Goal: Navigation & Orientation: Locate item on page

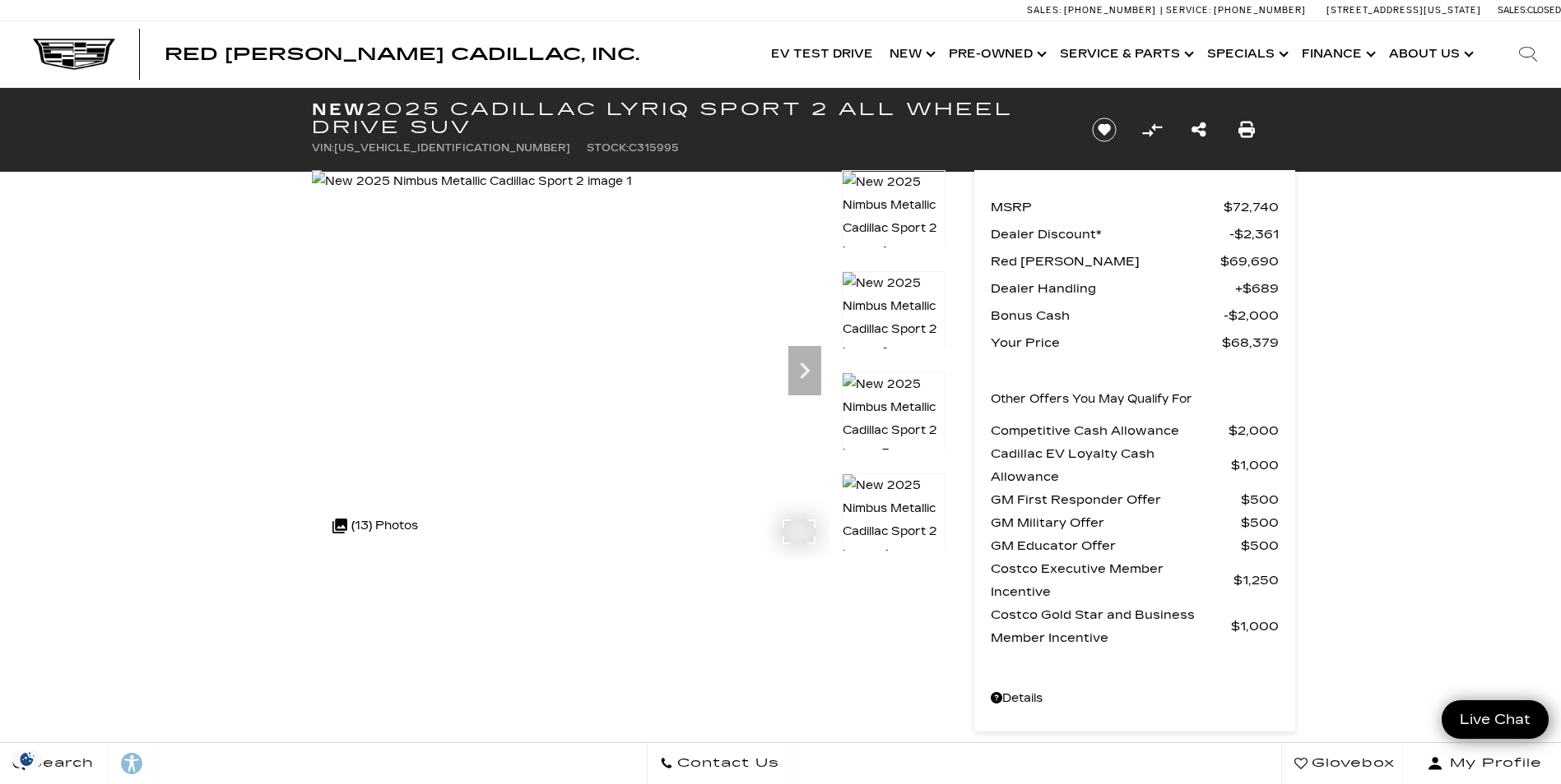
click at [823, 553] on div at bounding box center [571, 364] width 517 height 388
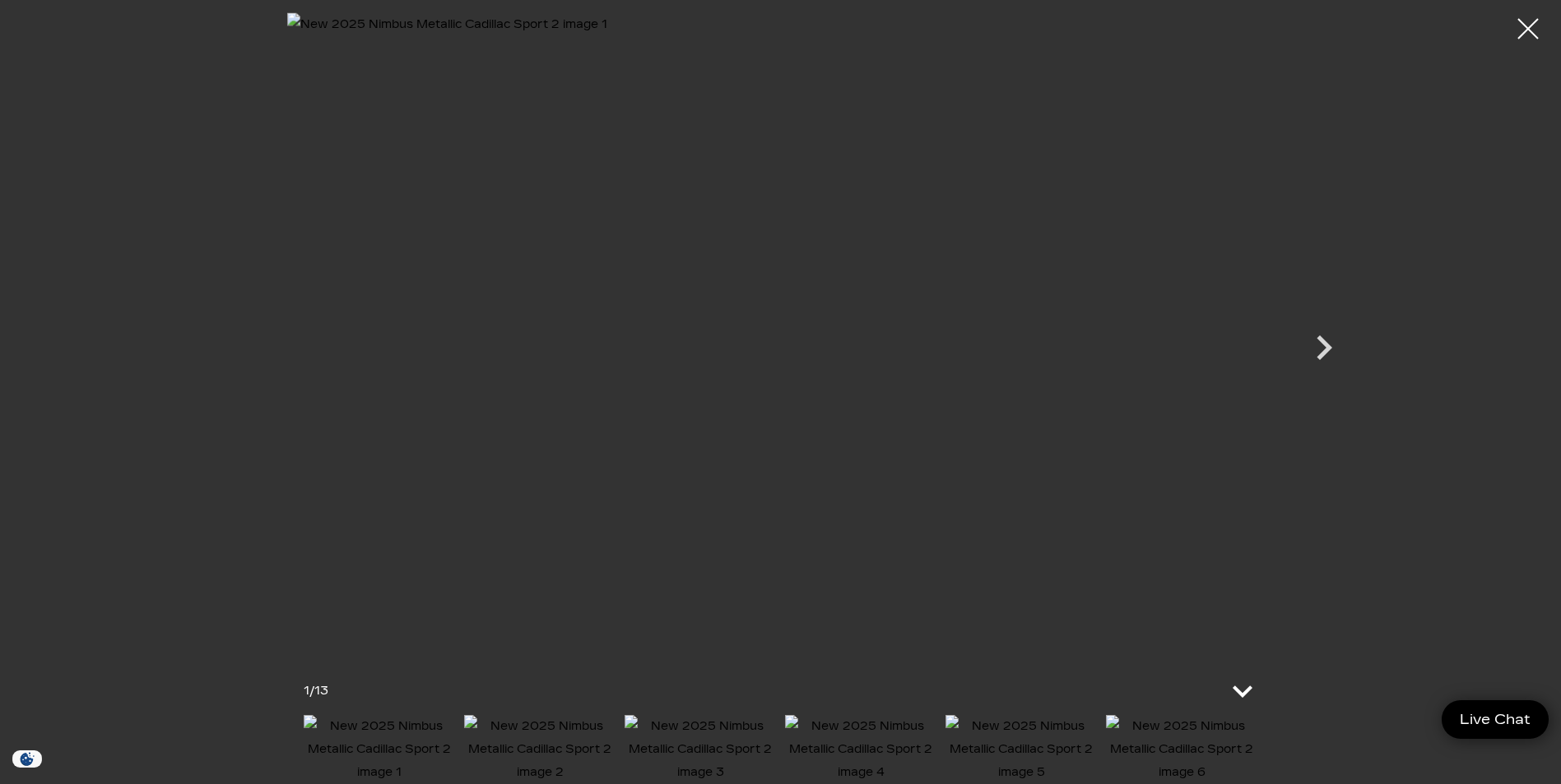
click at [1242, 675] on icon at bounding box center [1242, 692] width 40 height 40
click at [1326, 384] on icon "Next" at bounding box center [1324, 393] width 50 height 49
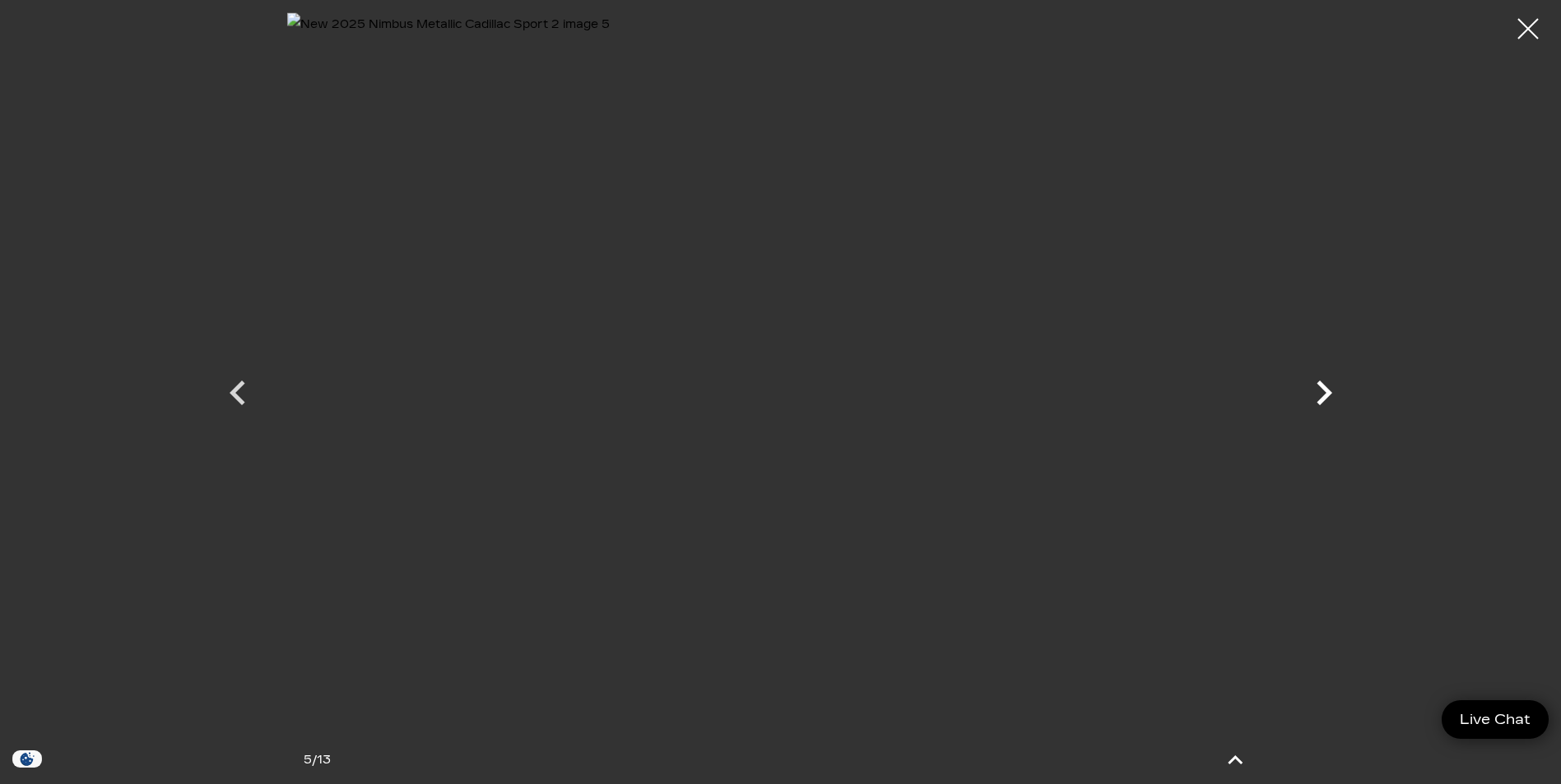
click at [1326, 384] on icon "Next" at bounding box center [1324, 393] width 50 height 49
click at [1529, 28] on div at bounding box center [1528, 29] width 44 height 44
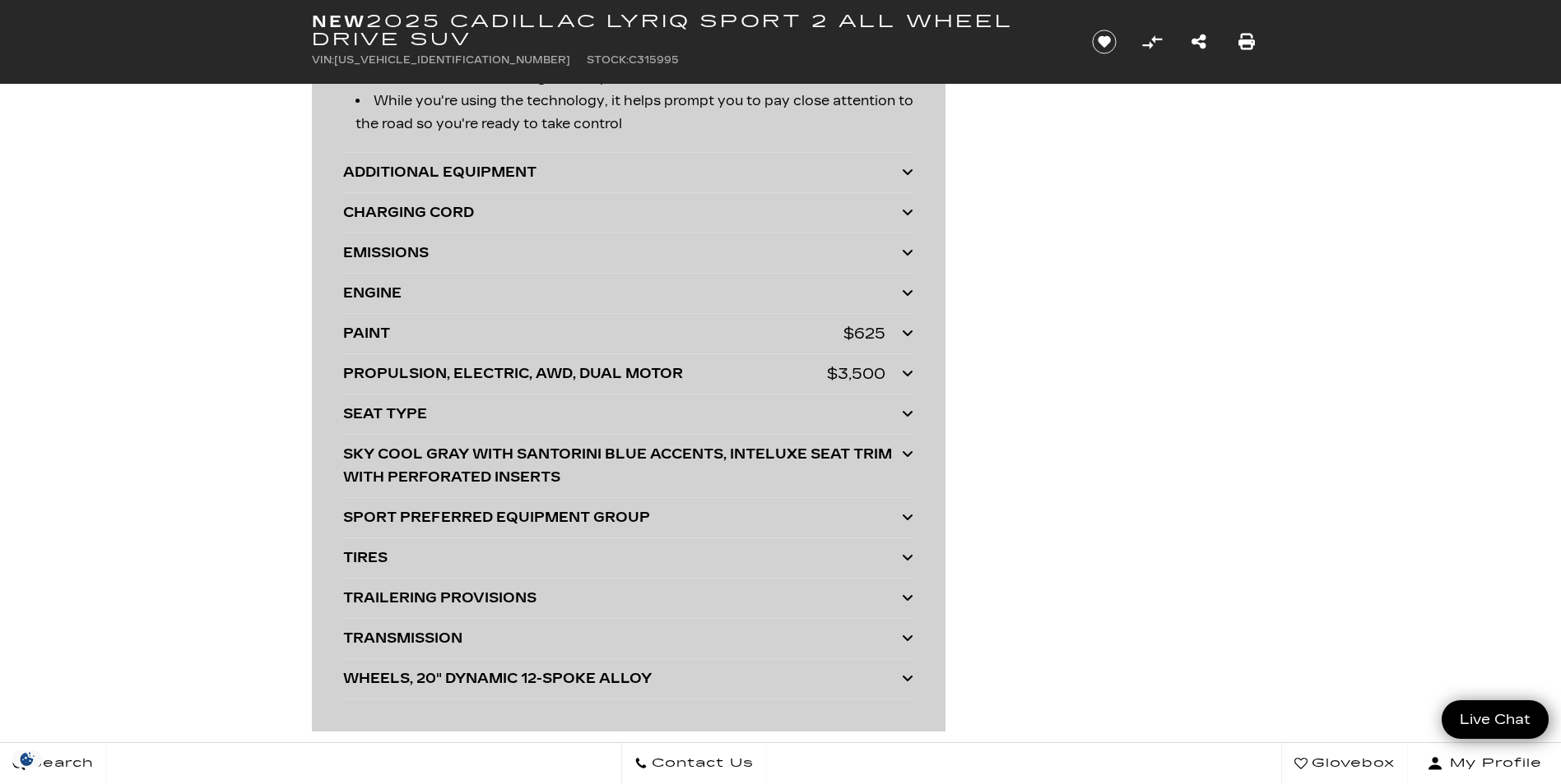
scroll to position [4385, 0]
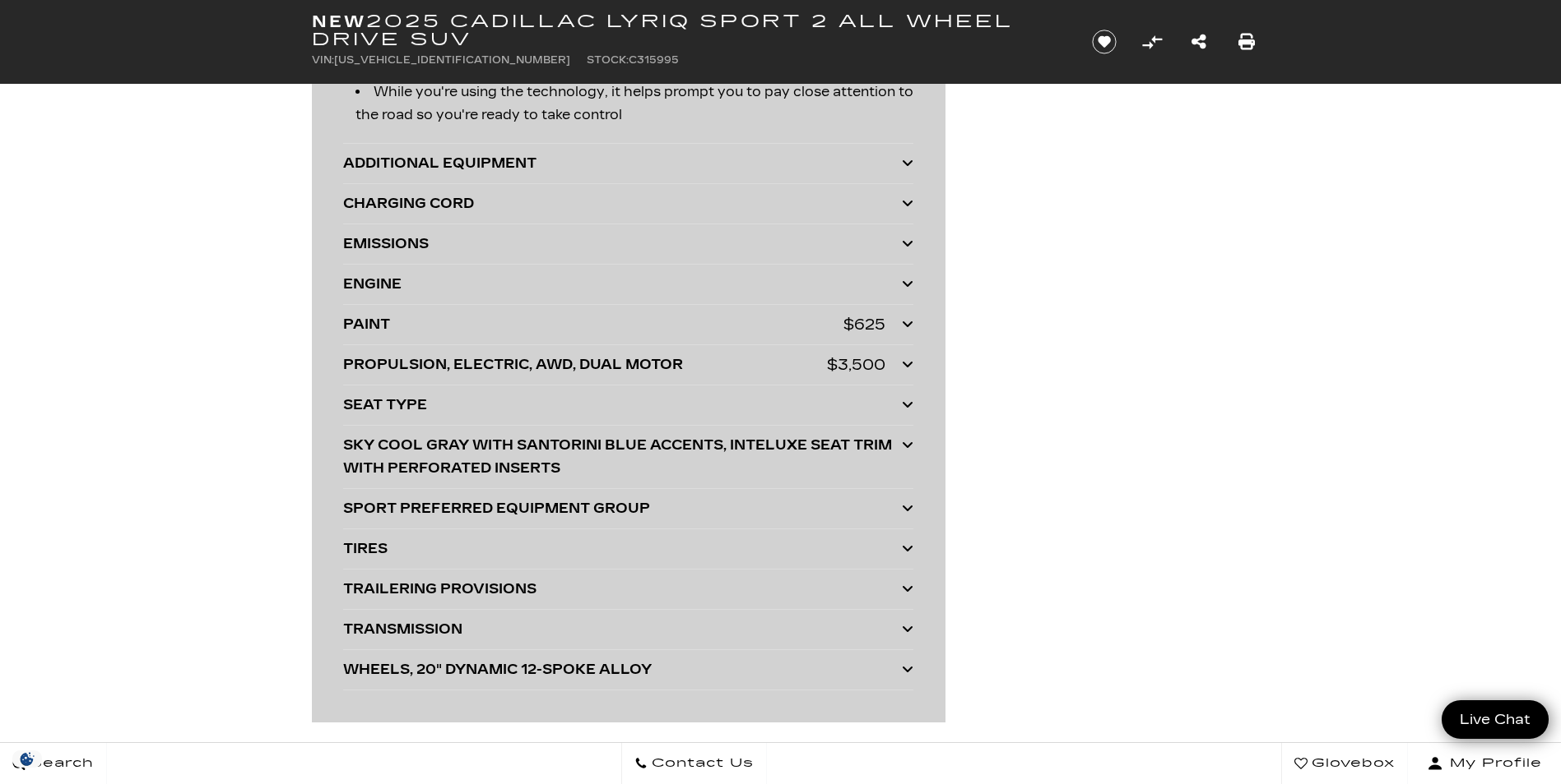
click at [910, 544] on icon at bounding box center [907, 547] width 12 height 13
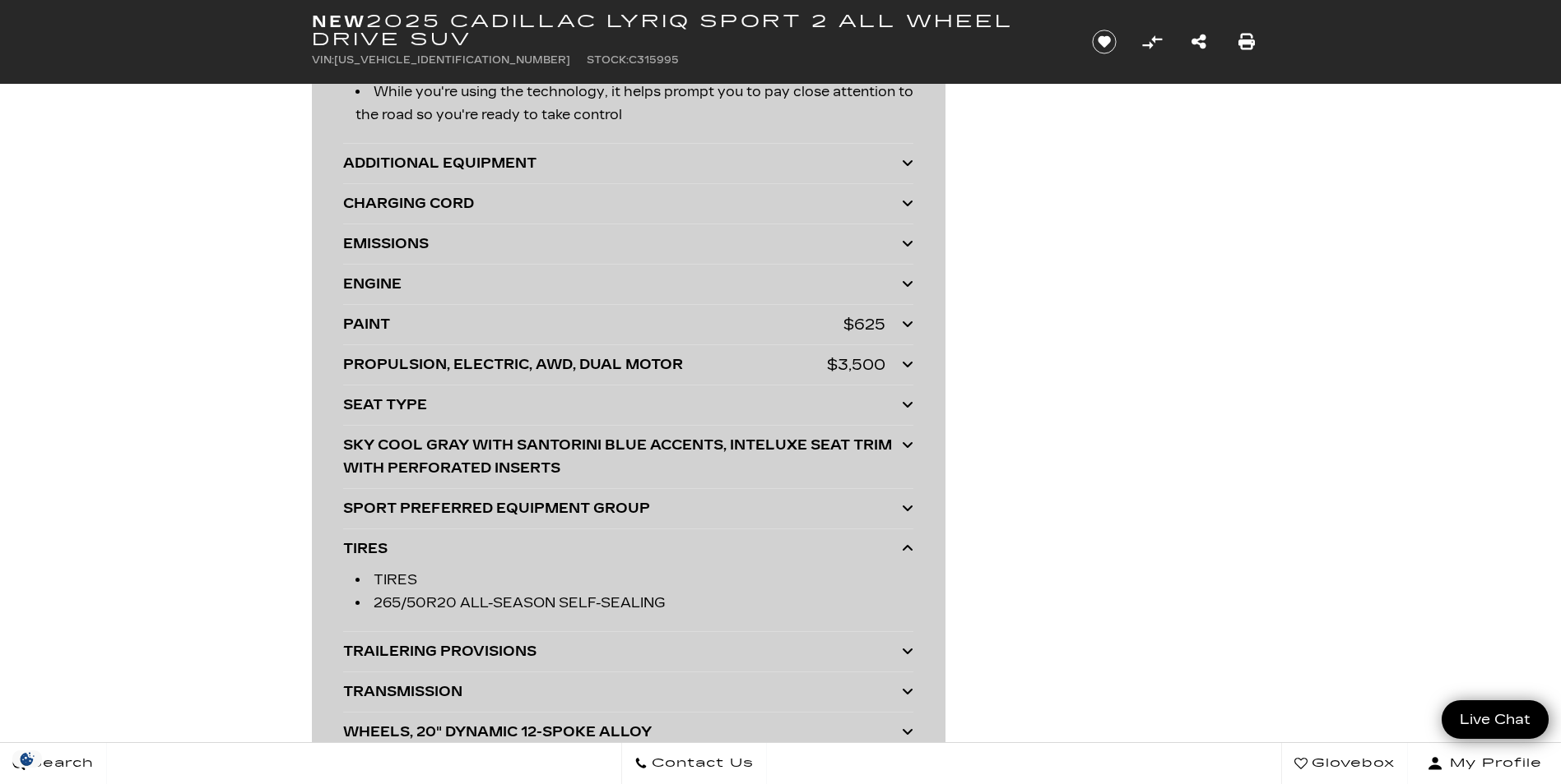
click at [905, 690] on icon at bounding box center [907, 691] width 12 height 13
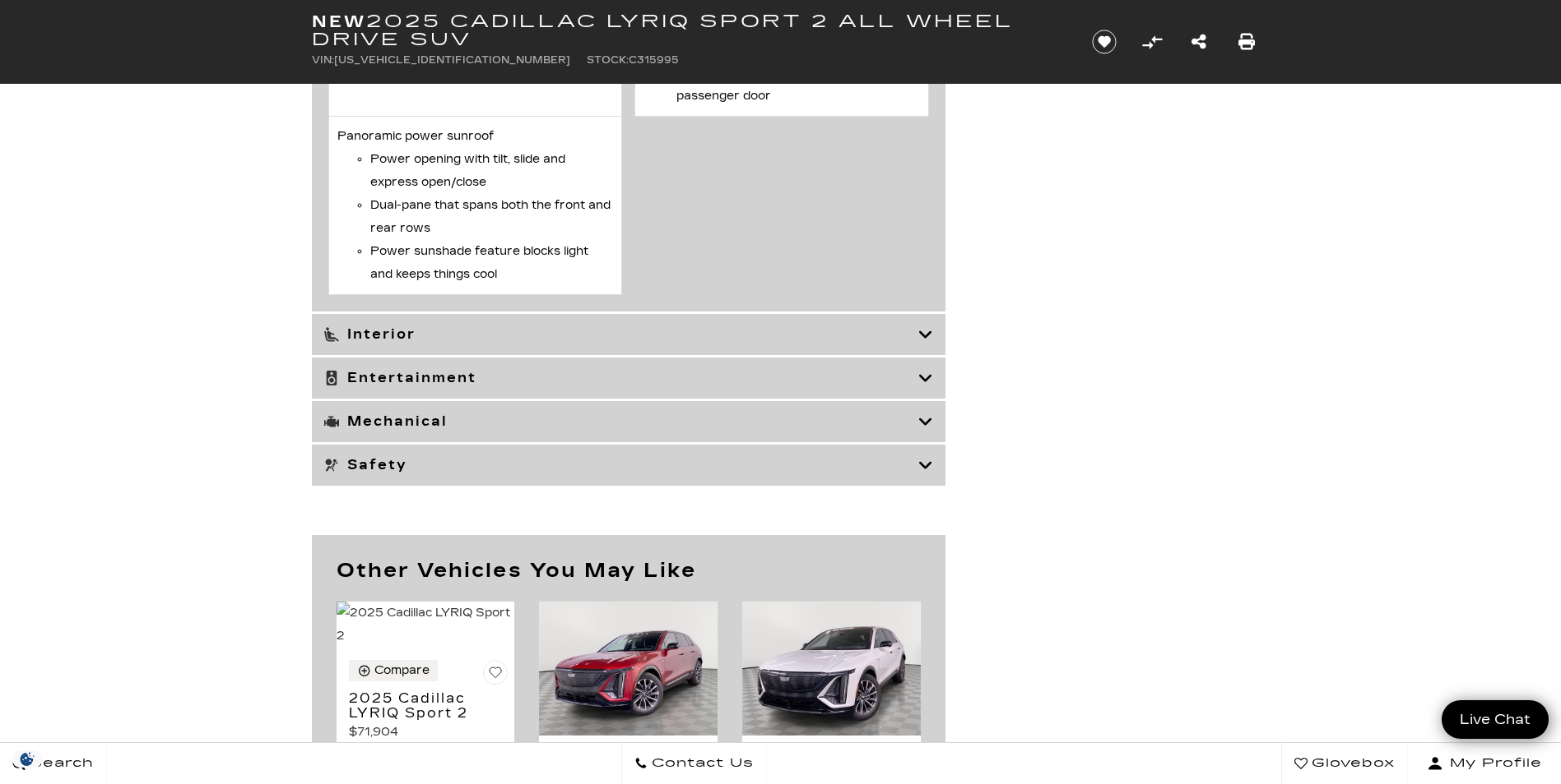
scroll to position [7443, 0]
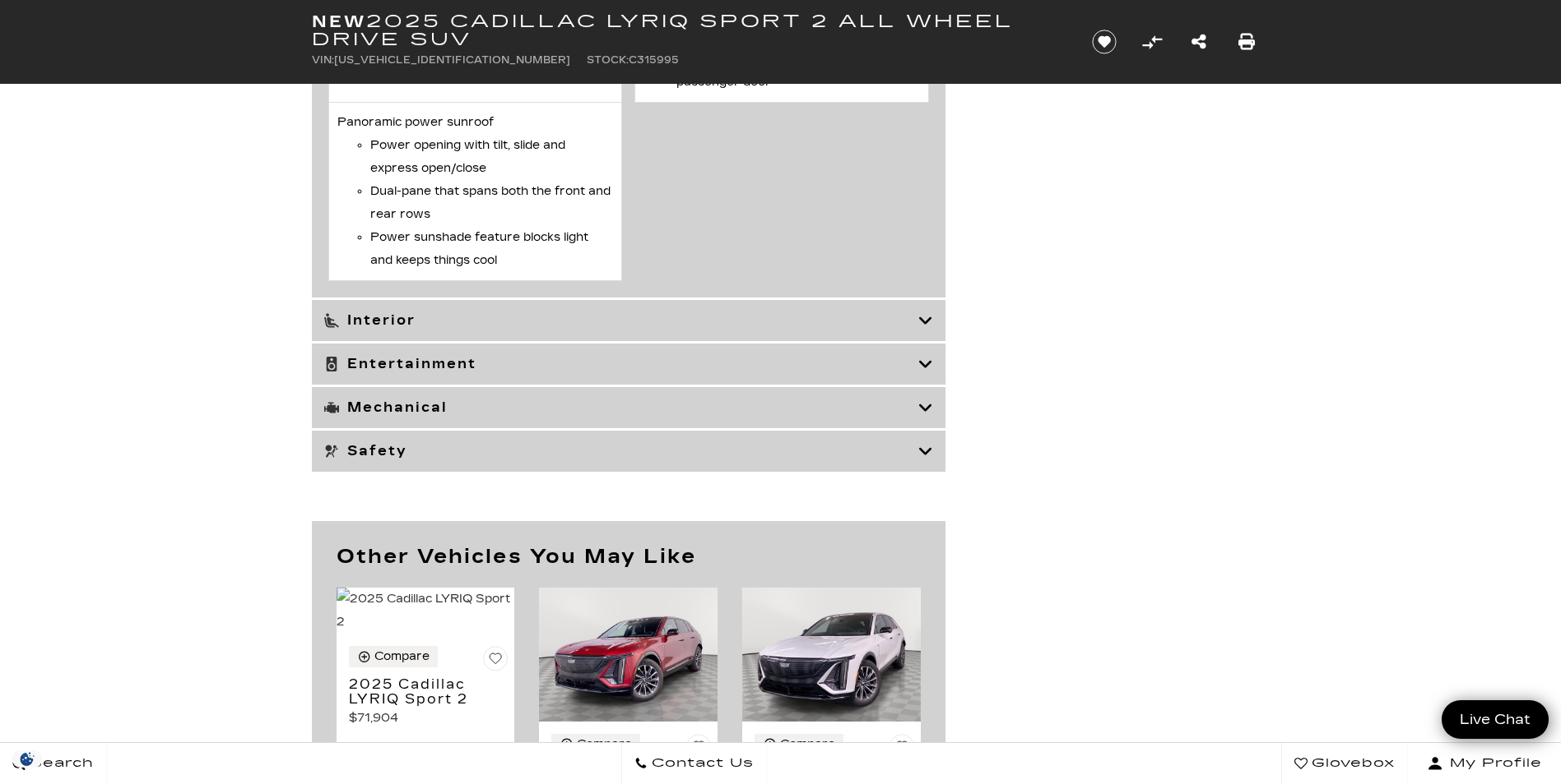
click at [927, 416] on icon at bounding box center [925, 408] width 15 height 17
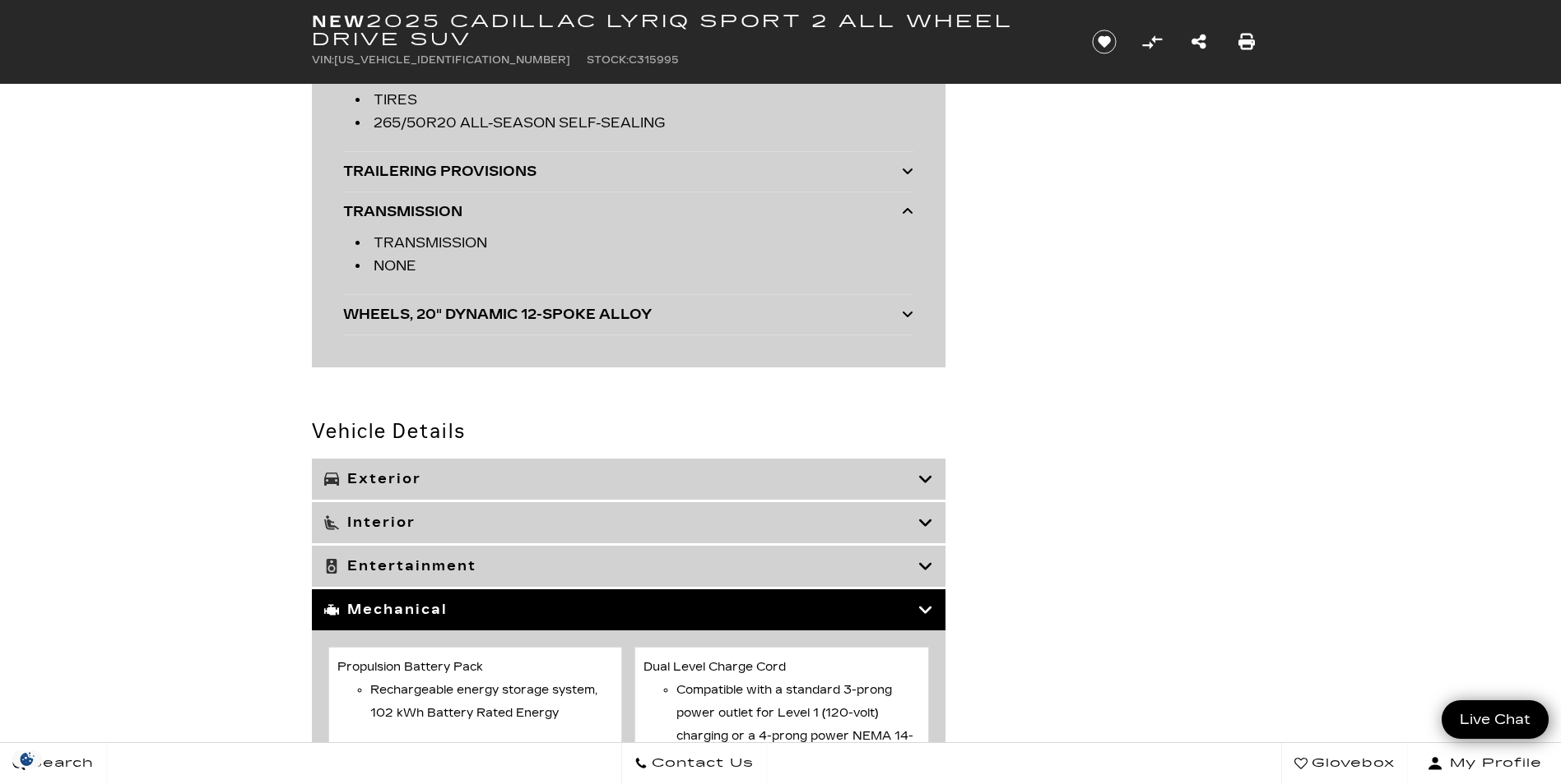
scroll to position [4179, 0]
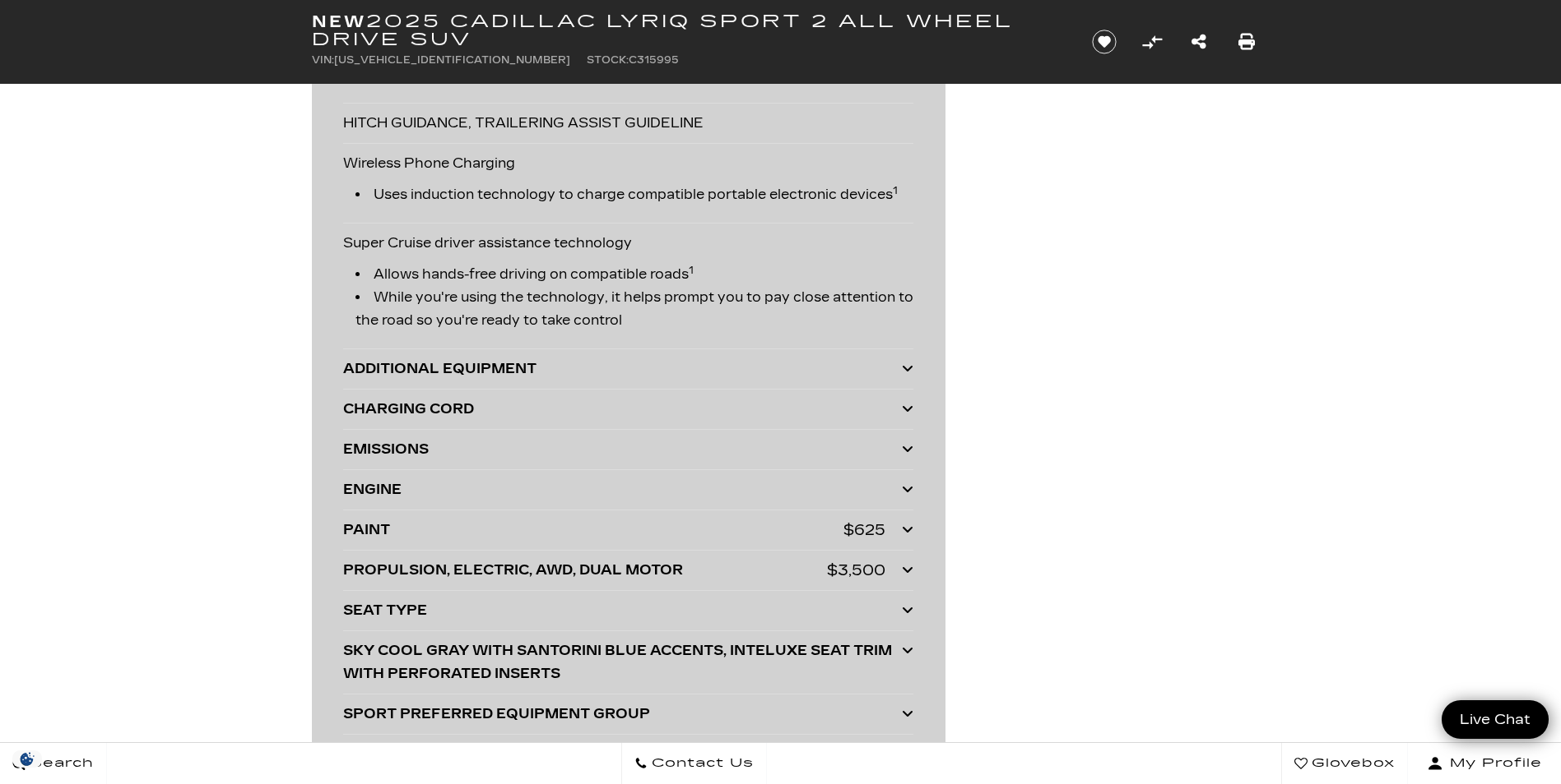
click at [904, 406] on icon at bounding box center [907, 408] width 12 height 13
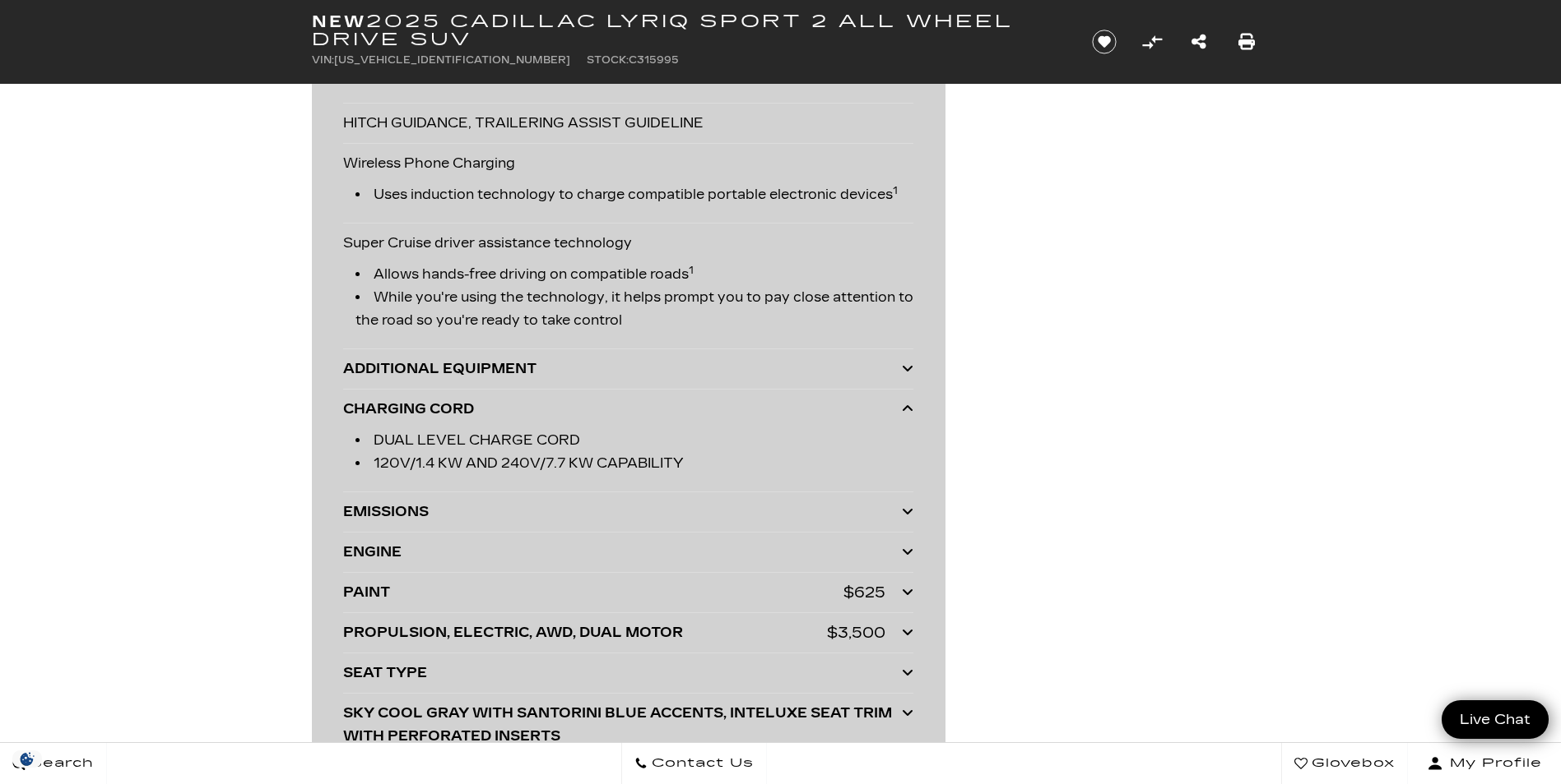
click at [905, 671] on icon at bounding box center [907, 672] width 12 height 13
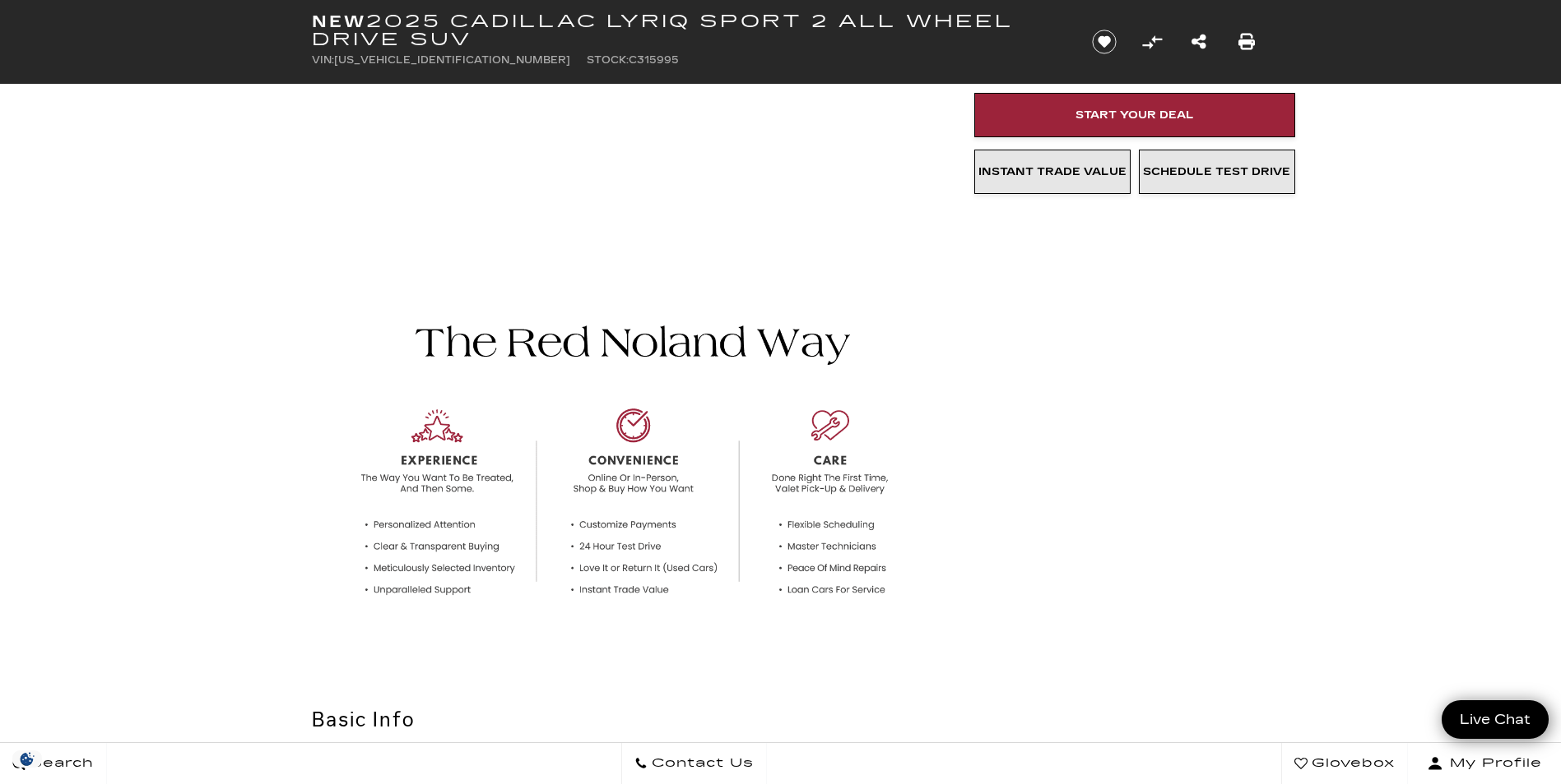
scroll to position [65, 0]
